Goal: Book appointment/travel/reservation

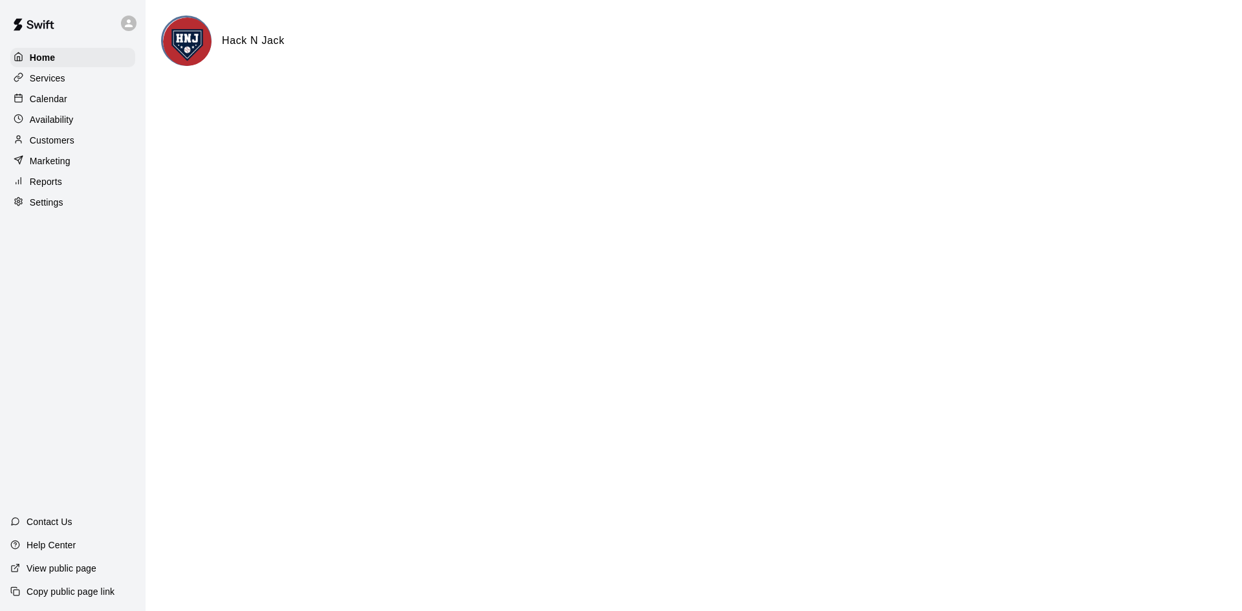
click at [82, 108] on div "Calendar" at bounding box center [72, 98] width 125 height 19
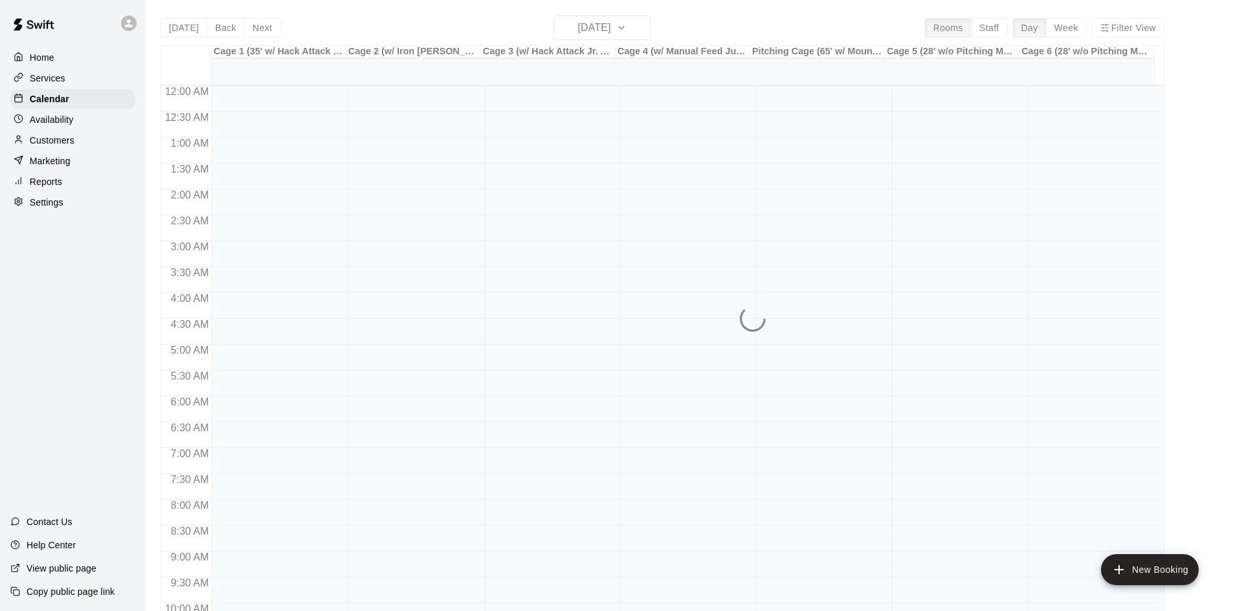
scroll to position [663, 0]
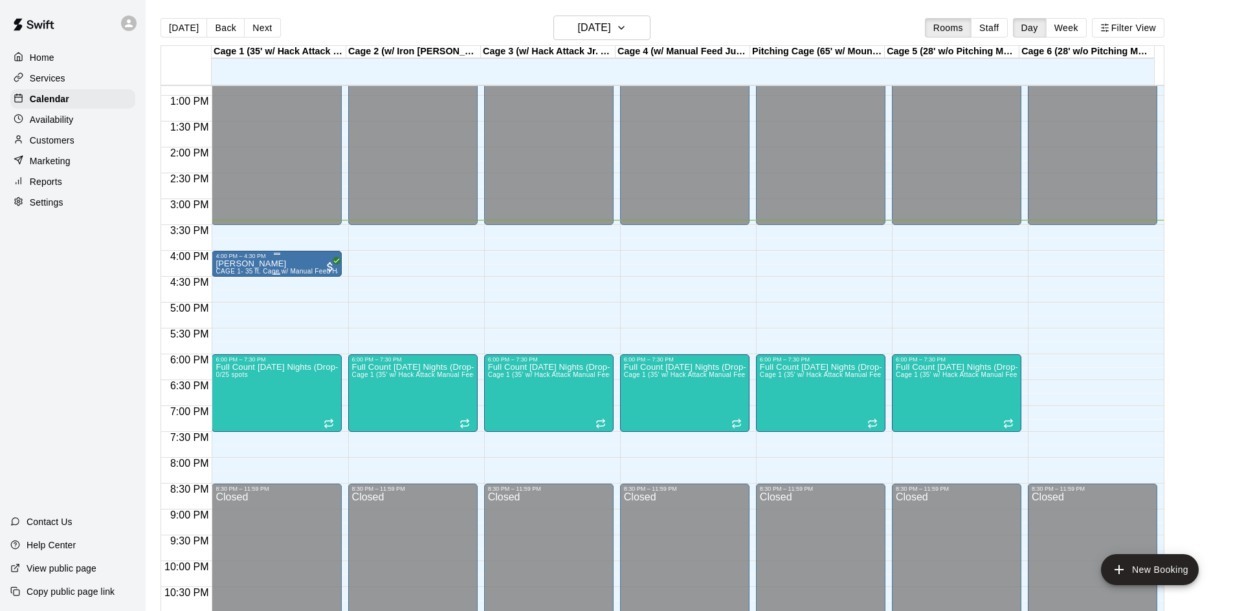
click at [293, 267] on div "[PERSON_NAME] [PERSON_NAME] 1- 35 ft. Cage w/ Manual Feed Hack Attack- Baseball" at bounding box center [276, 564] width 122 height 611
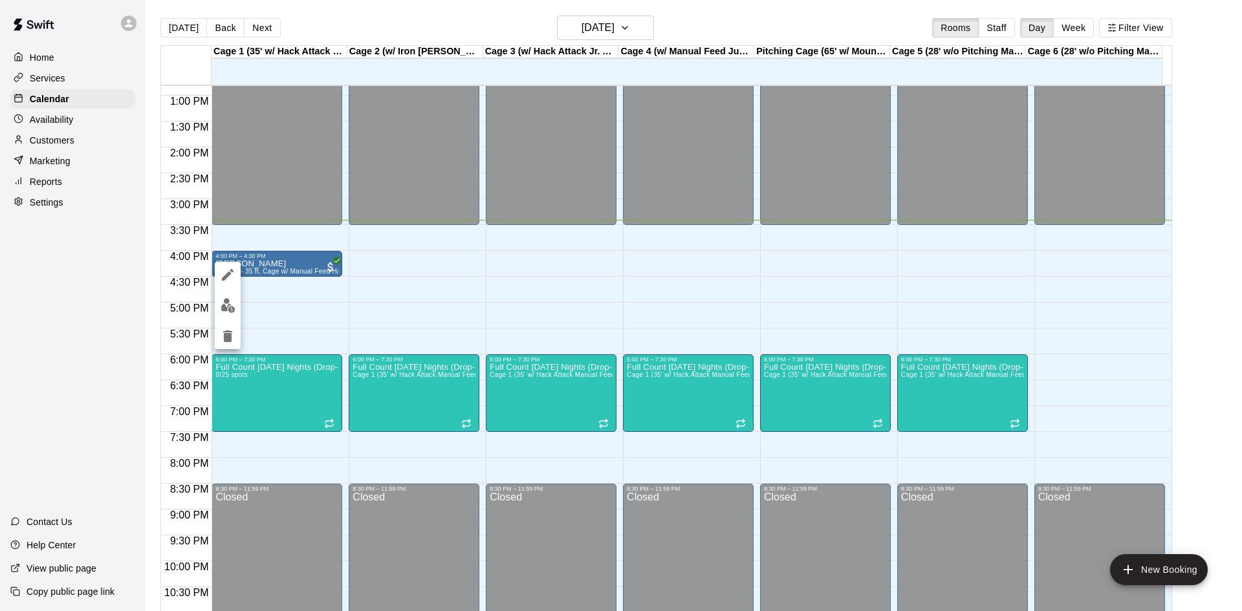
click at [388, 290] on div at bounding box center [621, 305] width 1242 height 611
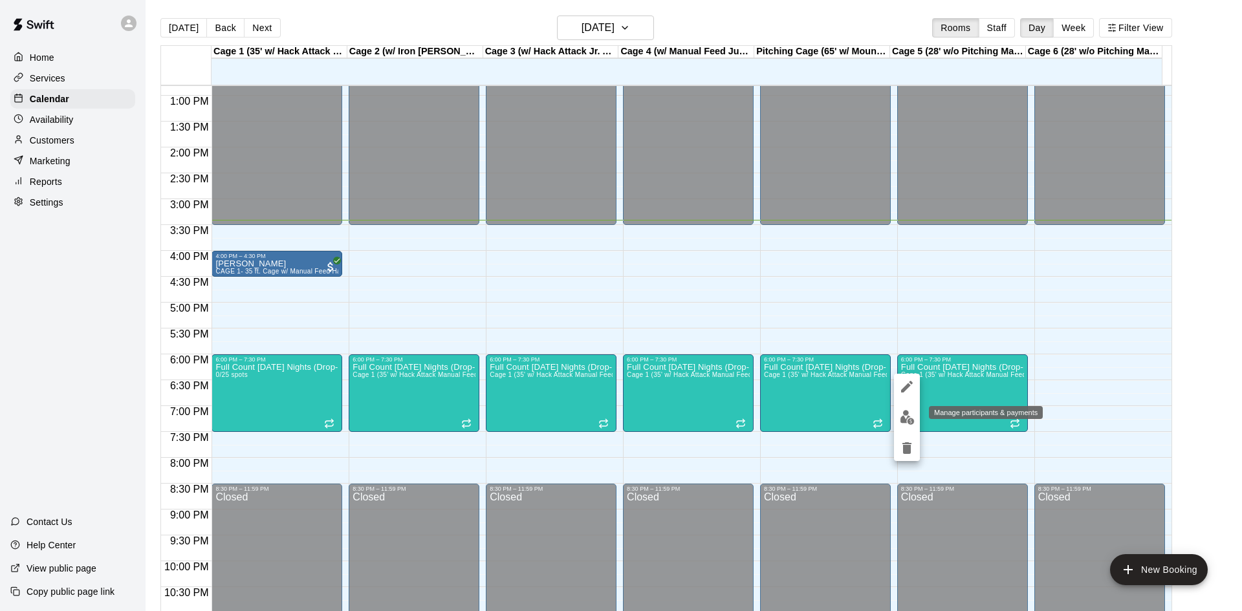
click at [907, 422] on img "edit" at bounding box center [907, 417] width 15 height 15
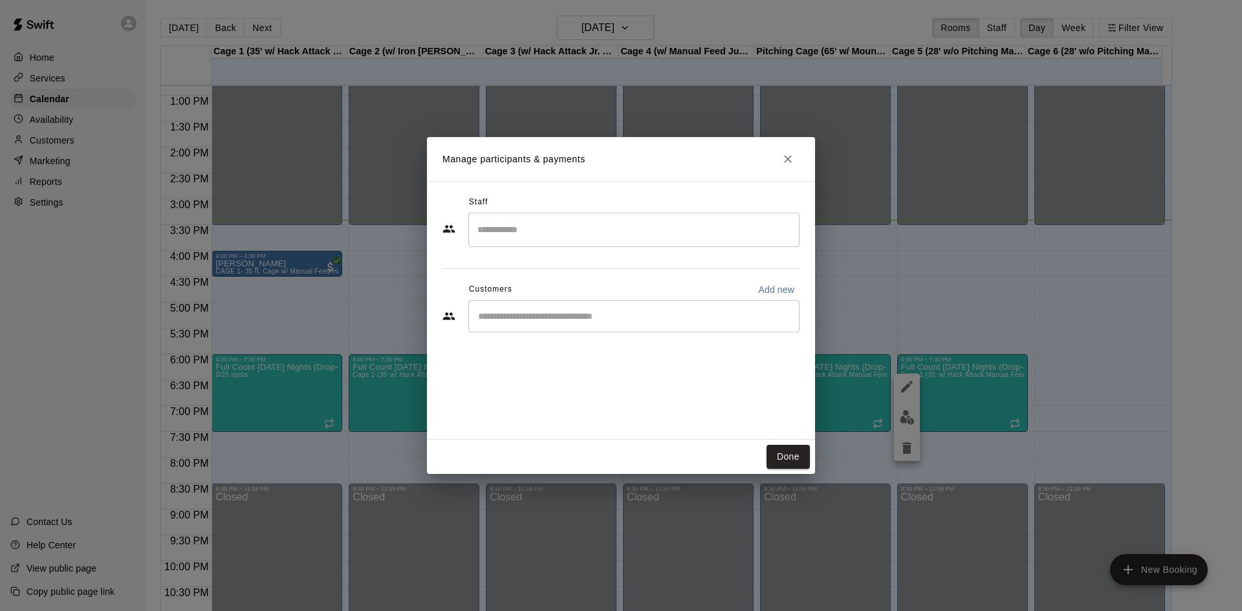
click at [667, 315] on input "Start typing to search customers..." at bounding box center [634, 316] width 320 height 13
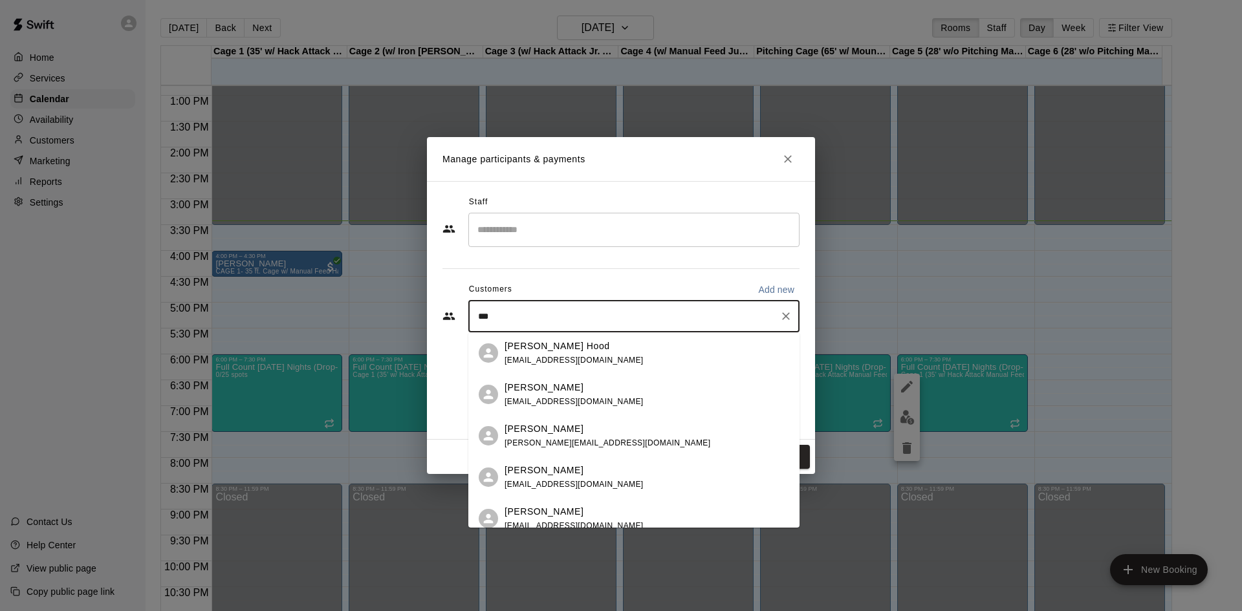
type input "****"
click at [548, 393] on p "[PERSON_NAME]" at bounding box center [544, 388] width 79 height 14
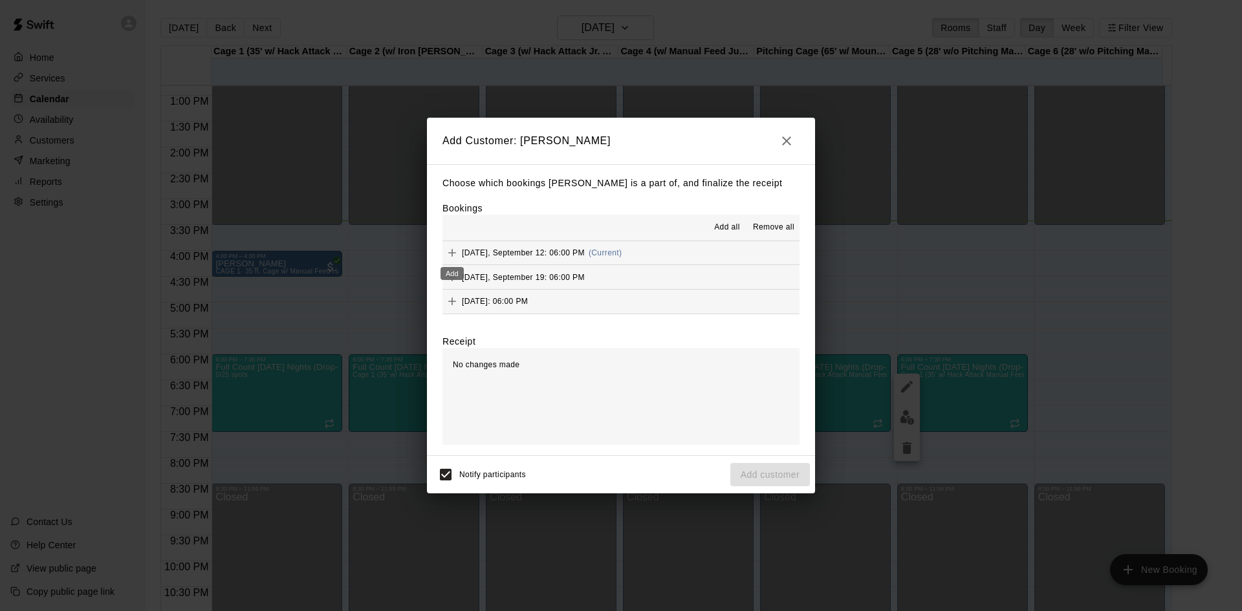
click at [454, 252] on icon "Add" at bounding box center [452, 253] width 13 height 13
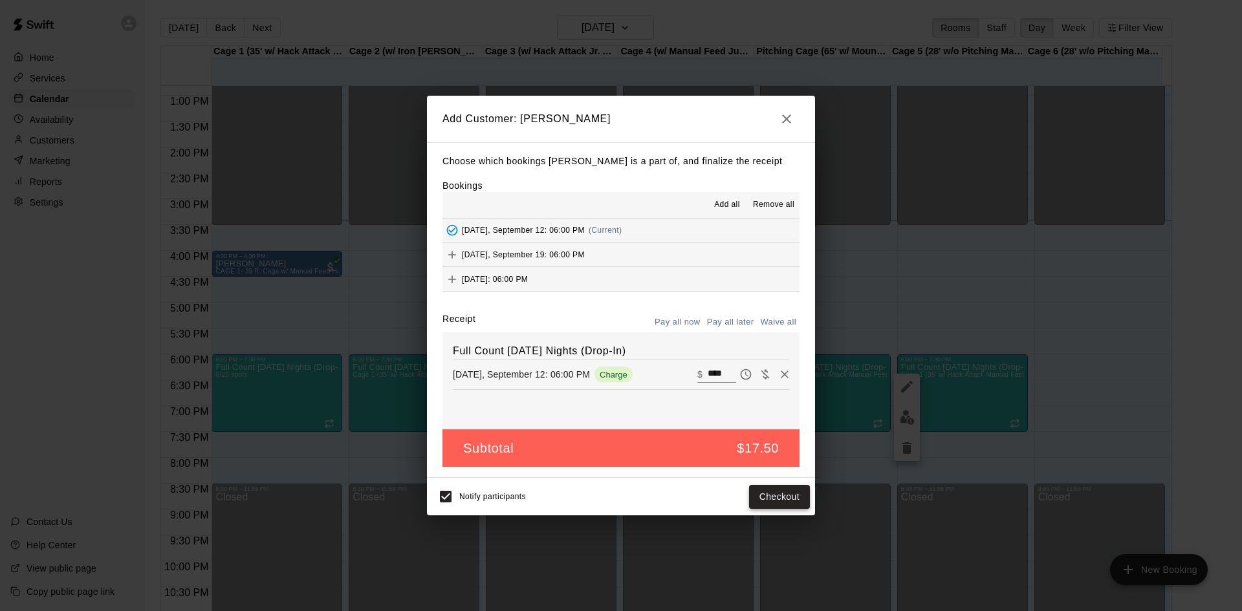
click at [797, 500] on button "Checkout" at bounding box center [779, 497] width 61 height 24
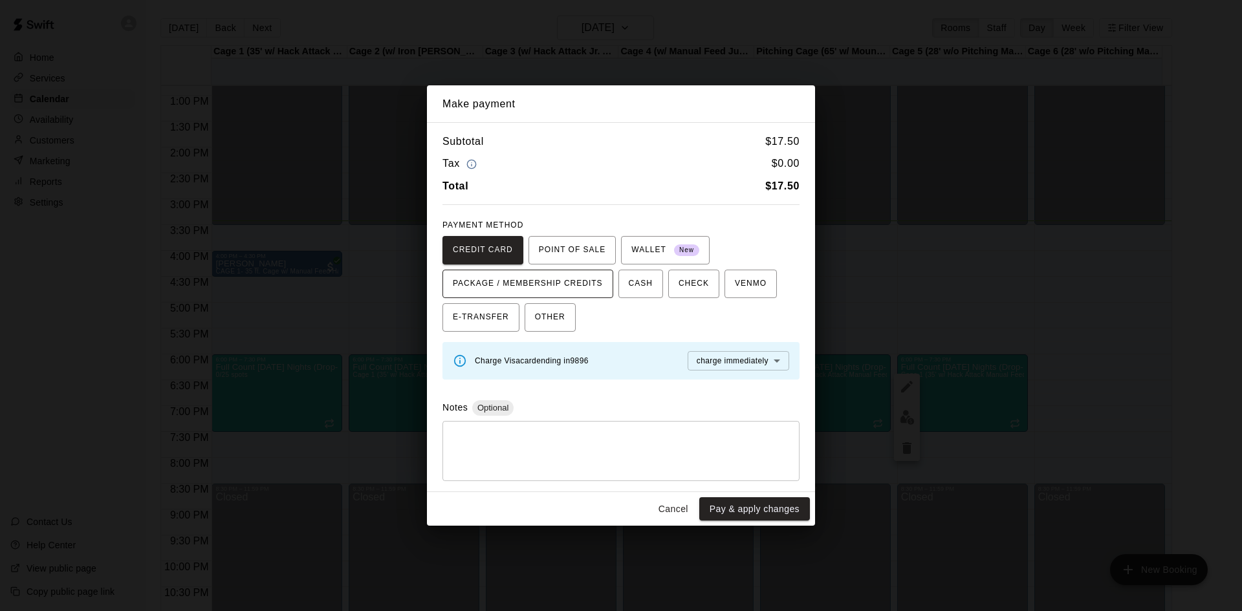
click at [567, 281] on span "PACKAGE / MEMBERSHIP CREDITS" at bounding box center [528, 284] width 150 height 21
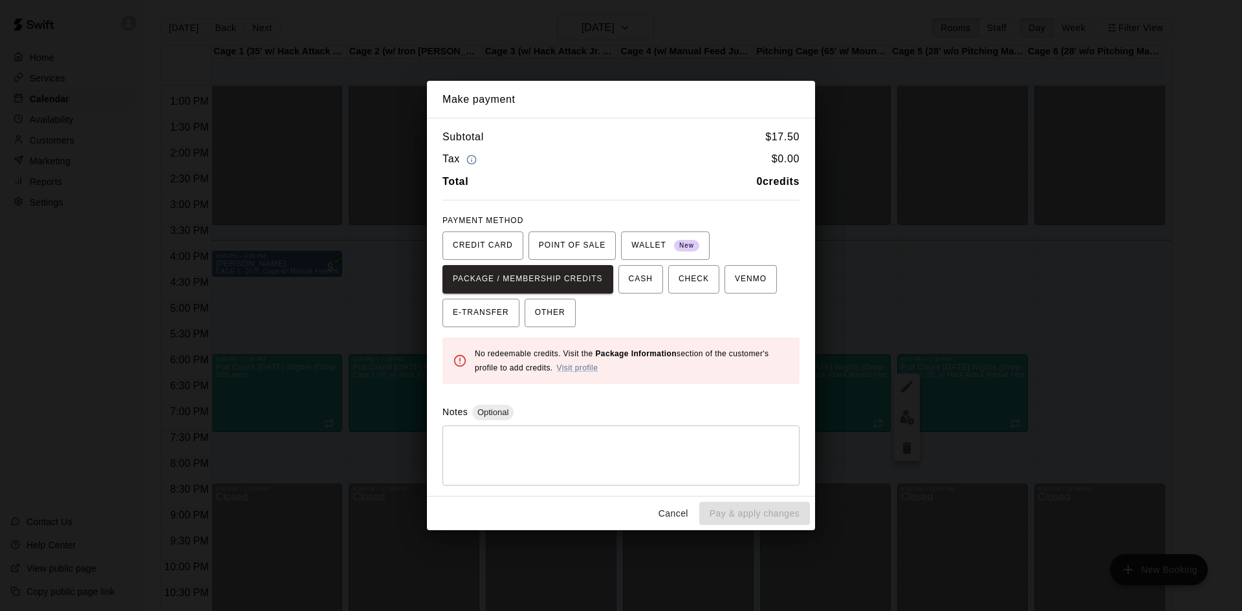
drag, startPoint x: 677, startPoint y: 514, endPoint x: 688, endPoint y: 514, distance: 11.0
click at [677, 514] on button "Cancel" at bounding box center [673, 514] width 41 height 24
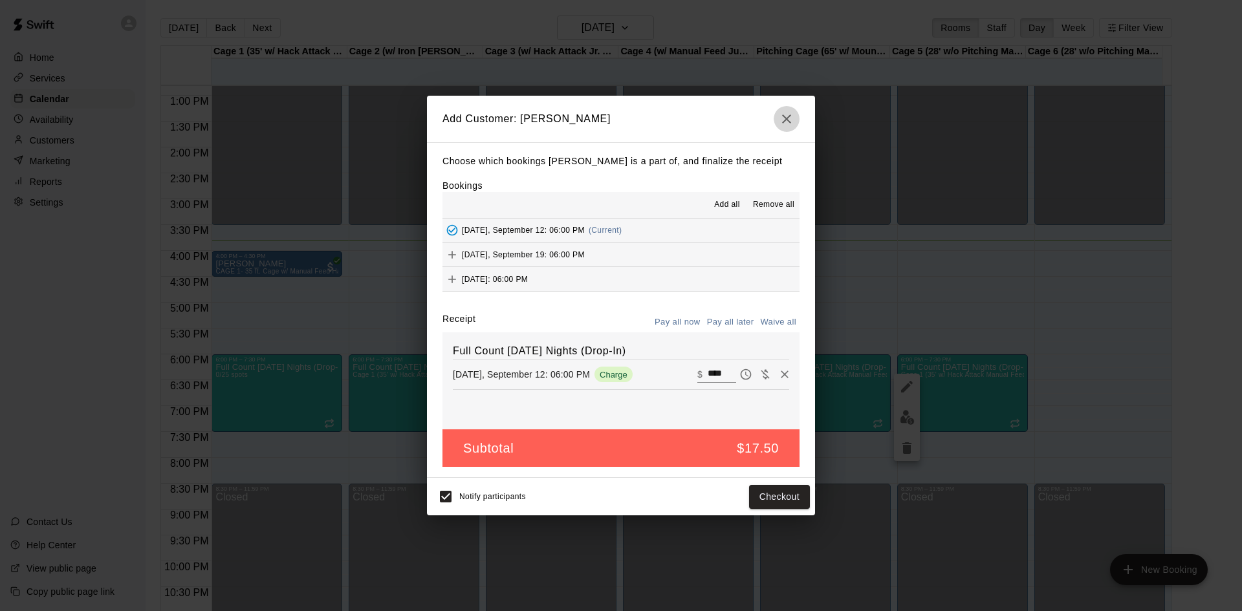
drag, startPoint x: 783, startPoint y: 124, endPoint x: 783, endPoint y: 131, distance: 7.8
click at [783, 128] on button "button" at bounding box center [787, 119] width 26 height 26
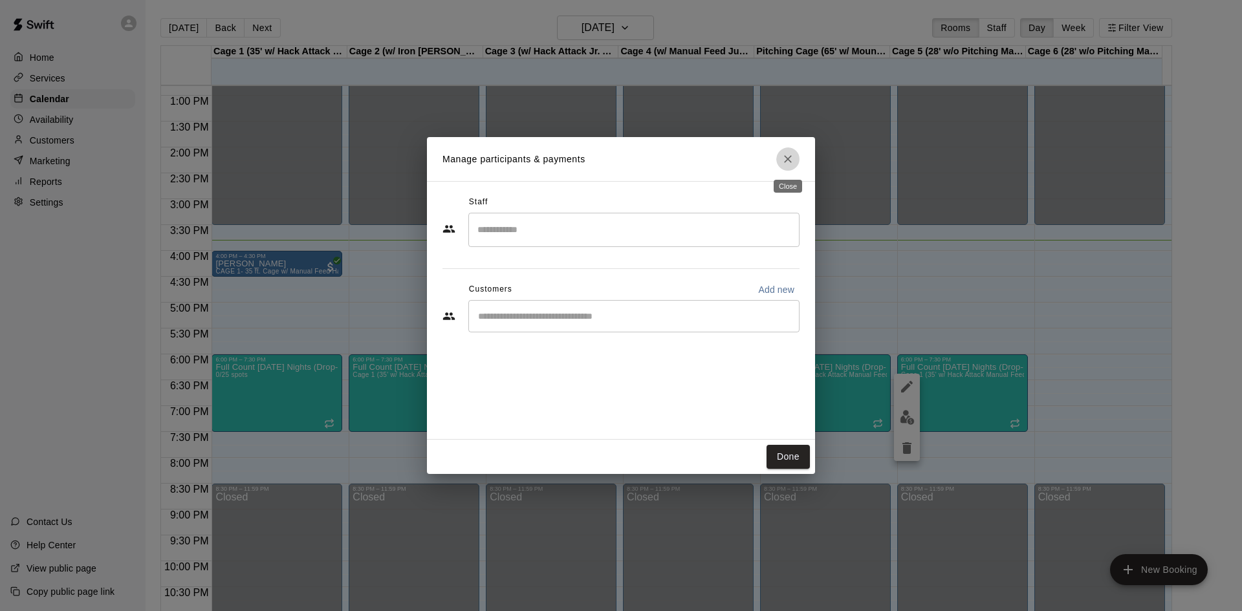
click at [786, 159] on icon "Close" at bounding box center [788, 159] width 13 height 13
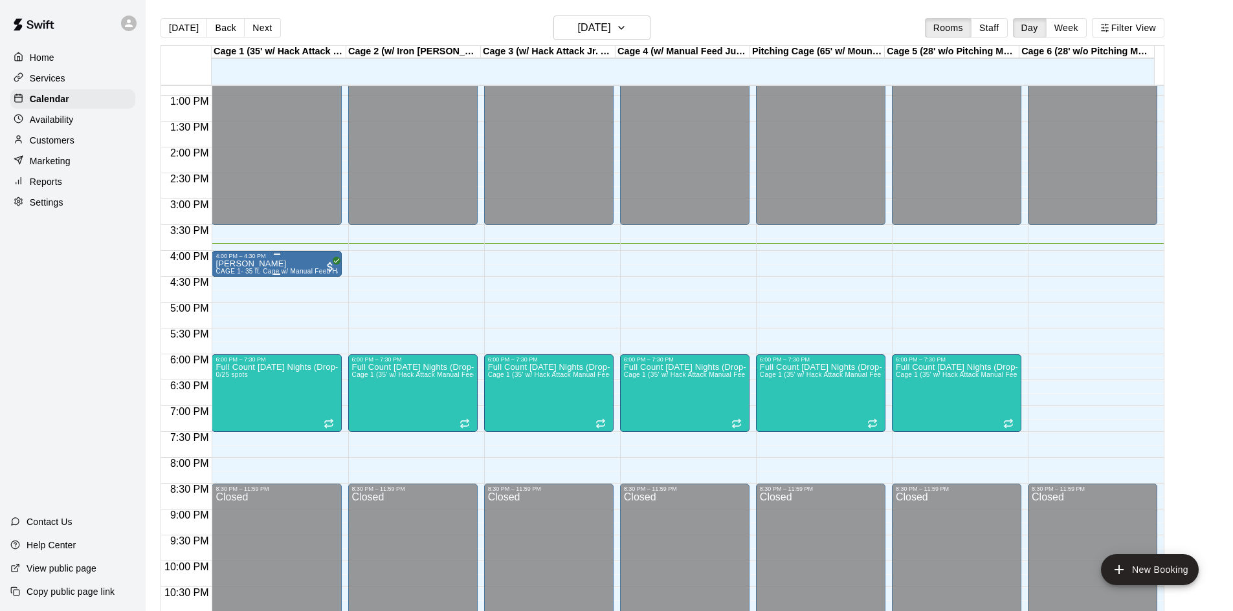
click at [294, 263] on div "[PERSON_NAME] [PERSON_NAME] 1- 35 ft. Cage w/ Manual Feed Hack Attack- Baseball" at bounding box center [276, 564] width 122 height 611
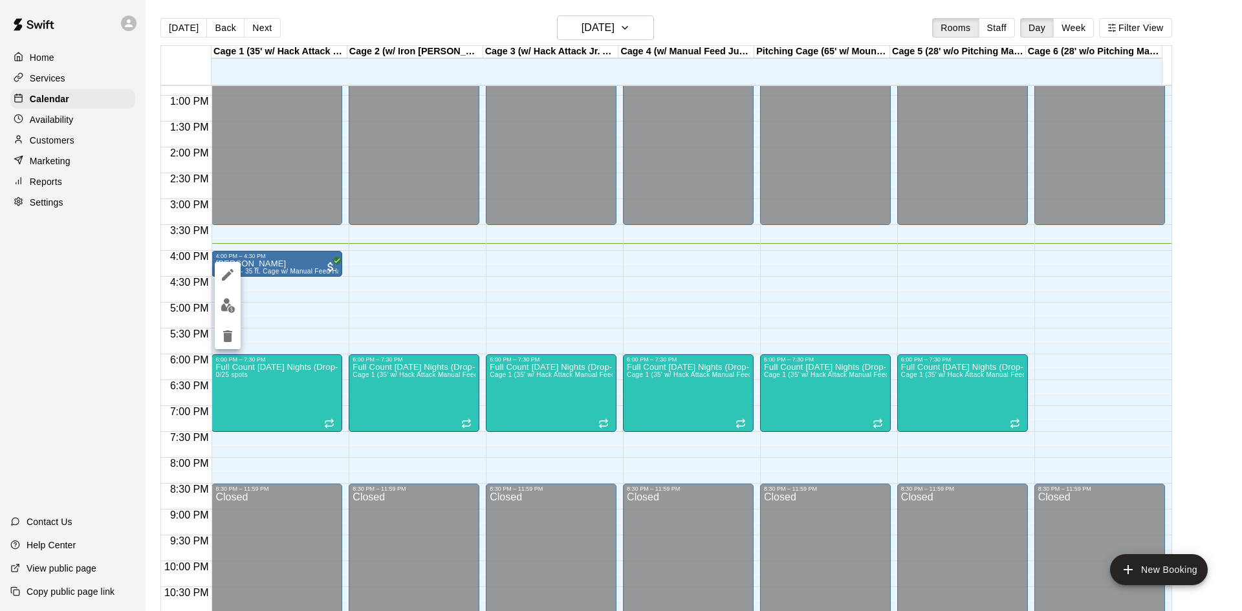
click at [333, 315] on div at bounding box center [621, 305] width 1242 height 611
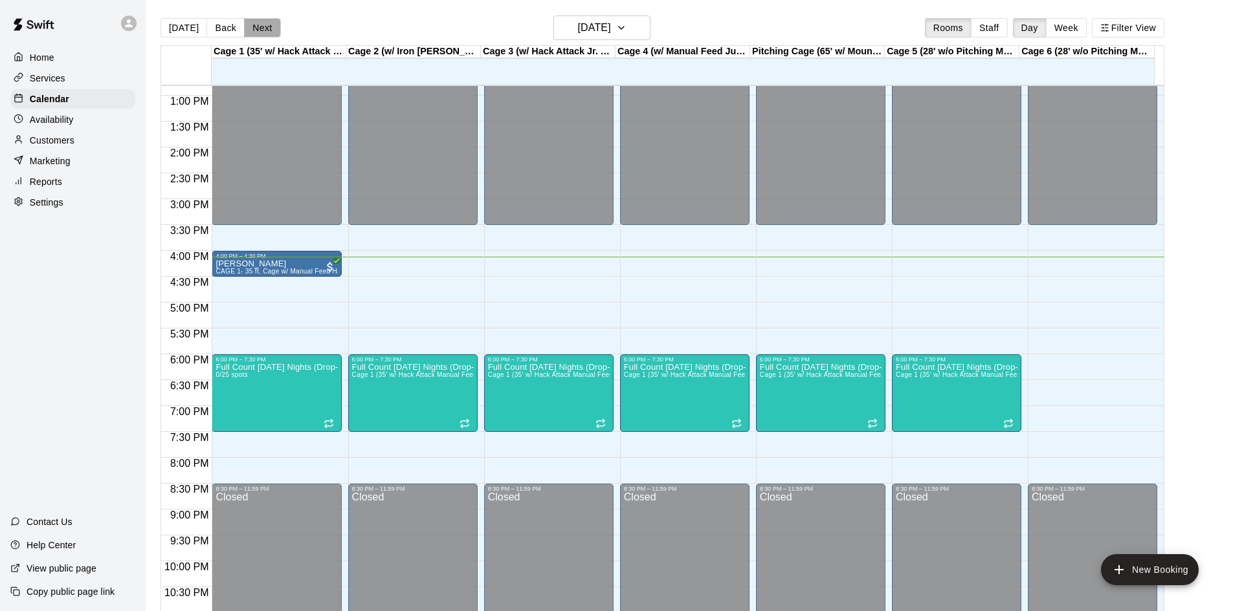
click at [270, 27] on button "Next" at bounding box center [262, 27] width 36 height 19
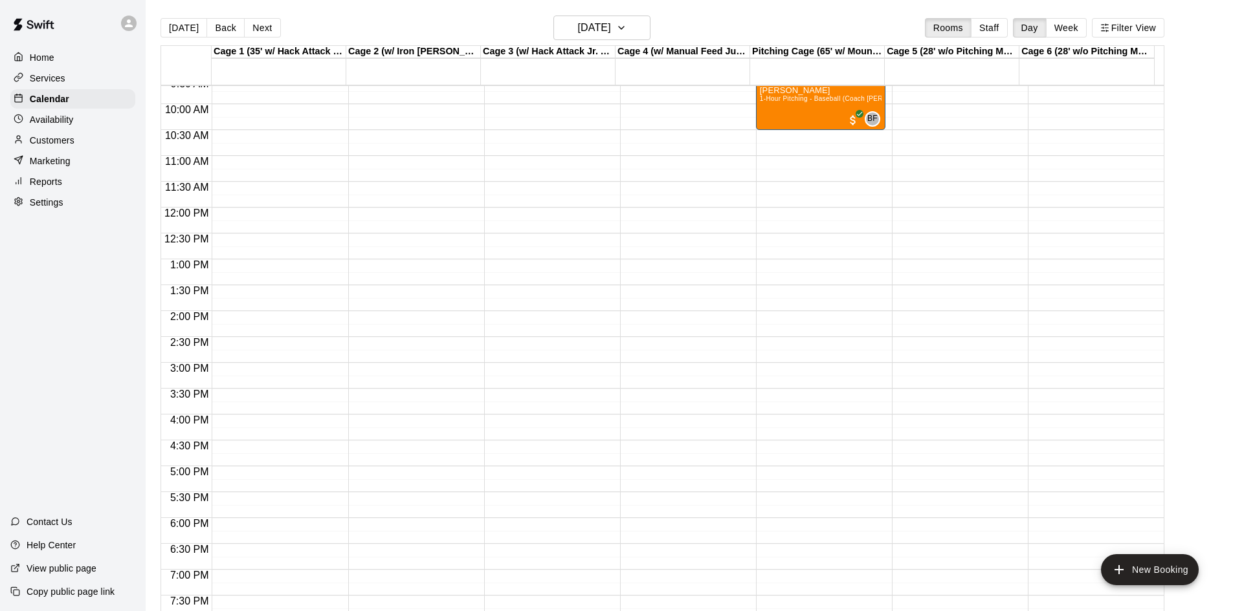
scroll to position [404, 0]
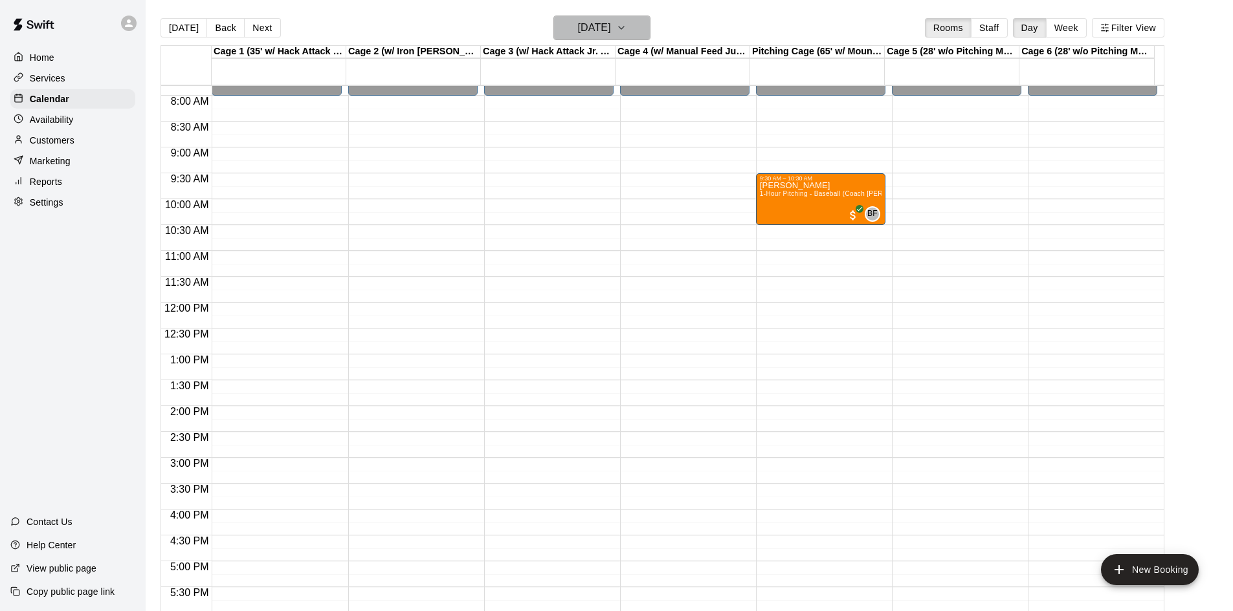
click at [600, 27] on h6 "[DATE]" at bounding box center [594, 28] width 33 height 18
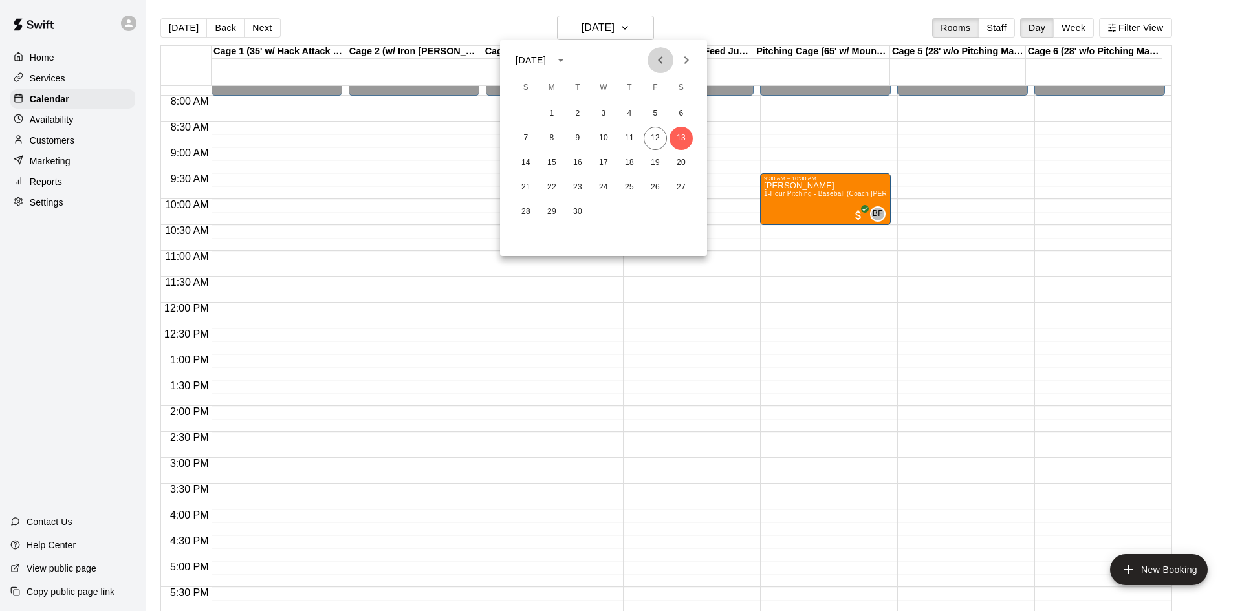
click at [658, 55] on icon "Previous month" at bounding box center [661, 60] width 16 height 16
drag, startPoint x: 679, startPoint y: 66, endPoint x: 469, endPoint y: 59, distance: 210.4
click at [679, 67] on icon "Next month" at bounding box center [687, 60] width 16 height 16
click at [219, 27] on div at bounding box center [621, 305] width 1242 height 611
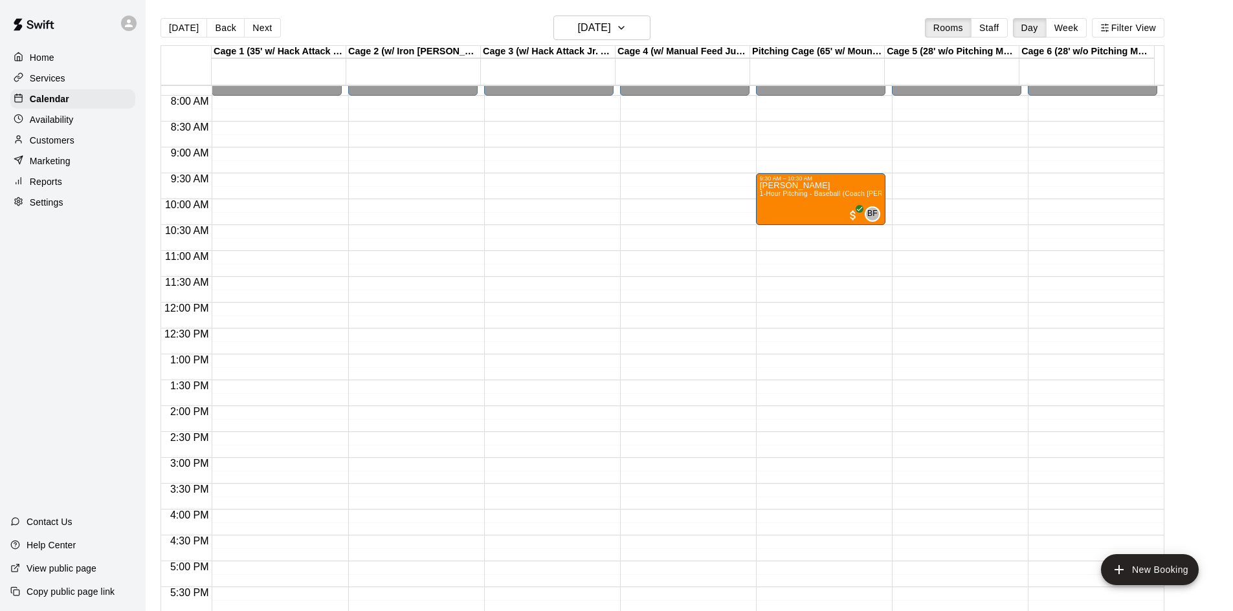
click at [221, 27] on button "Back" at bounding box center [225, 27] width 38 height 19
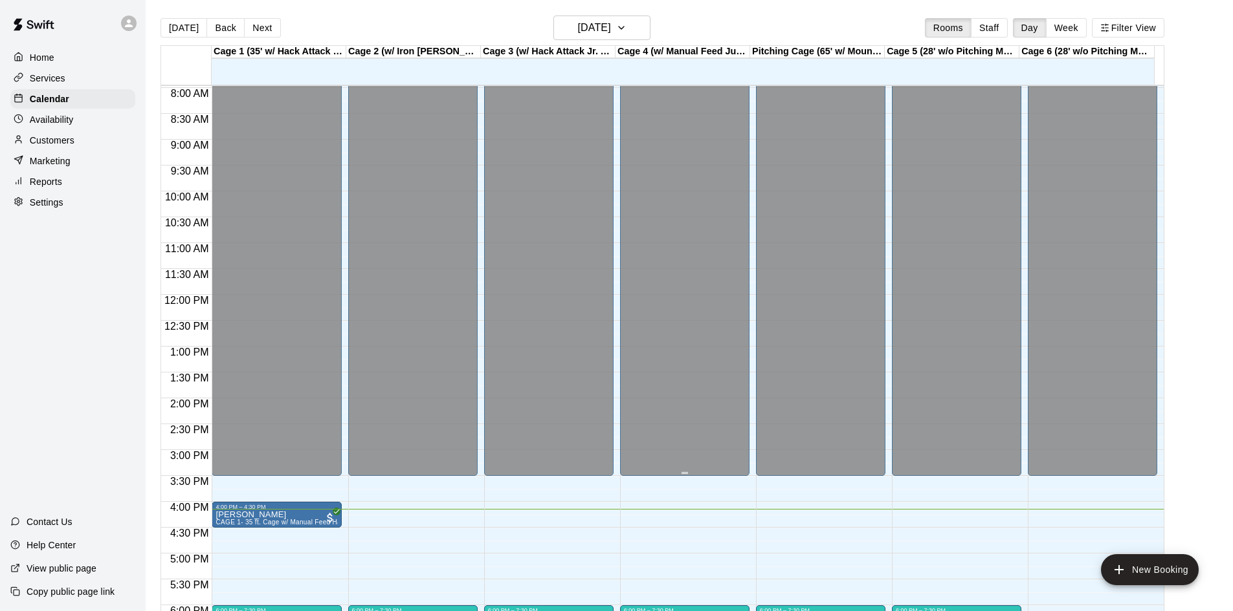
scroll to position [663, 0]
